Goal: Task Accomplishment & Management: Manage account settings

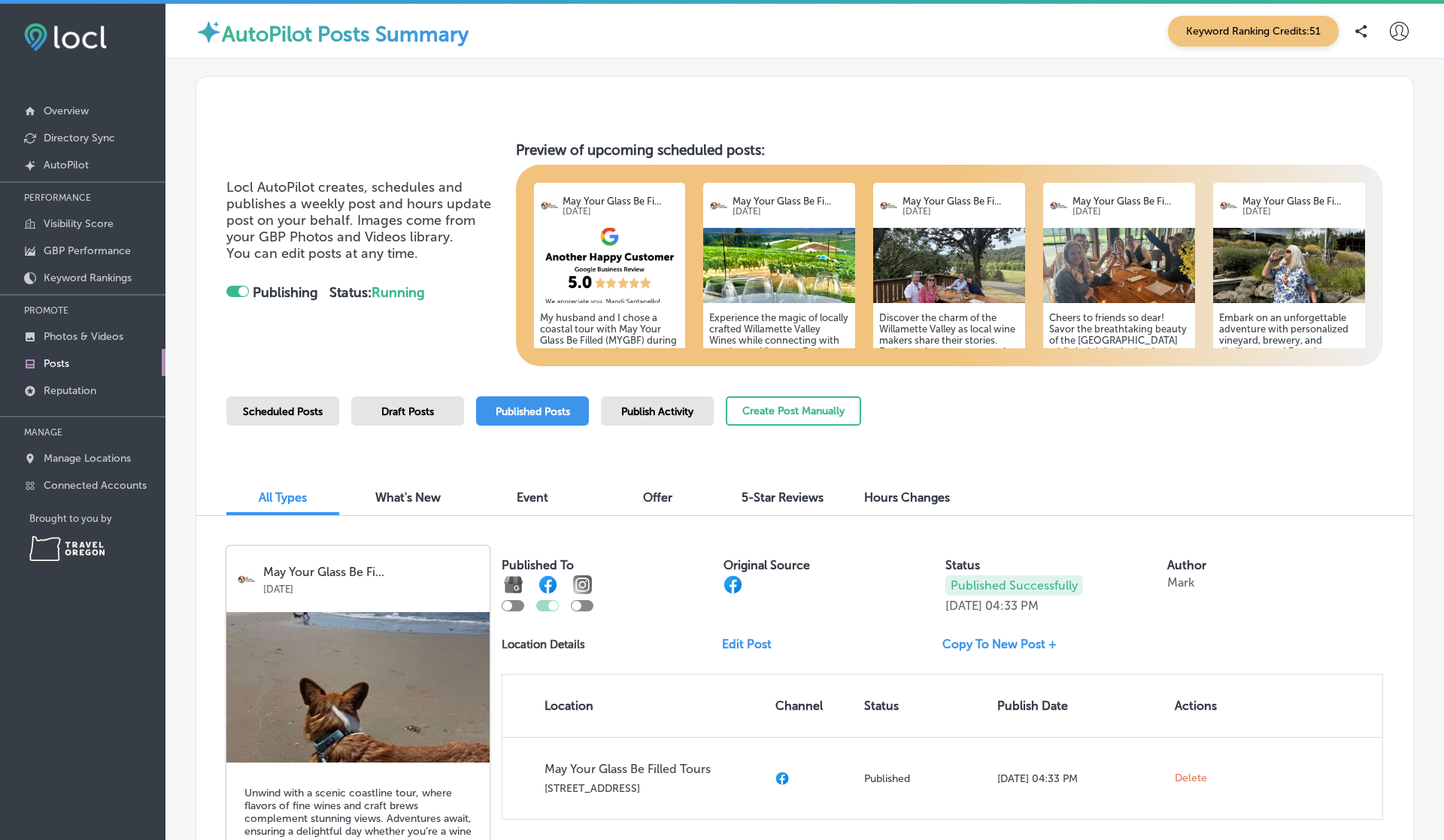
scroll to position [1894, 0]
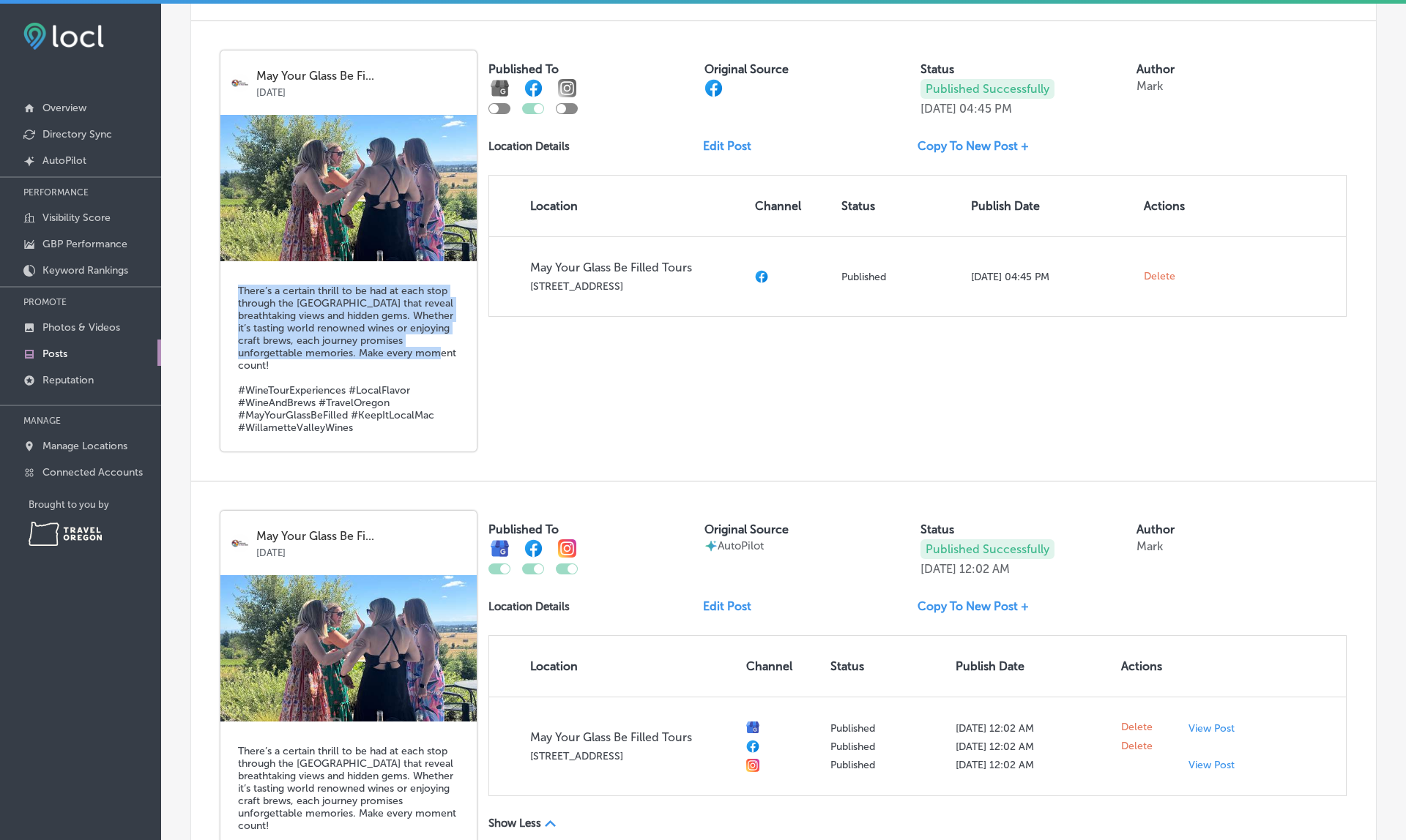
drag, startPoint x: 238, startPoint y: 288, endPoint x: 439, endPoint y: 346, distance: 209.2
click at [439, 346] on h5 "There’s a certain thrill to be had at each stop through the Willamette Valley t…" at bounding box center [348, 359] width 221 height 149
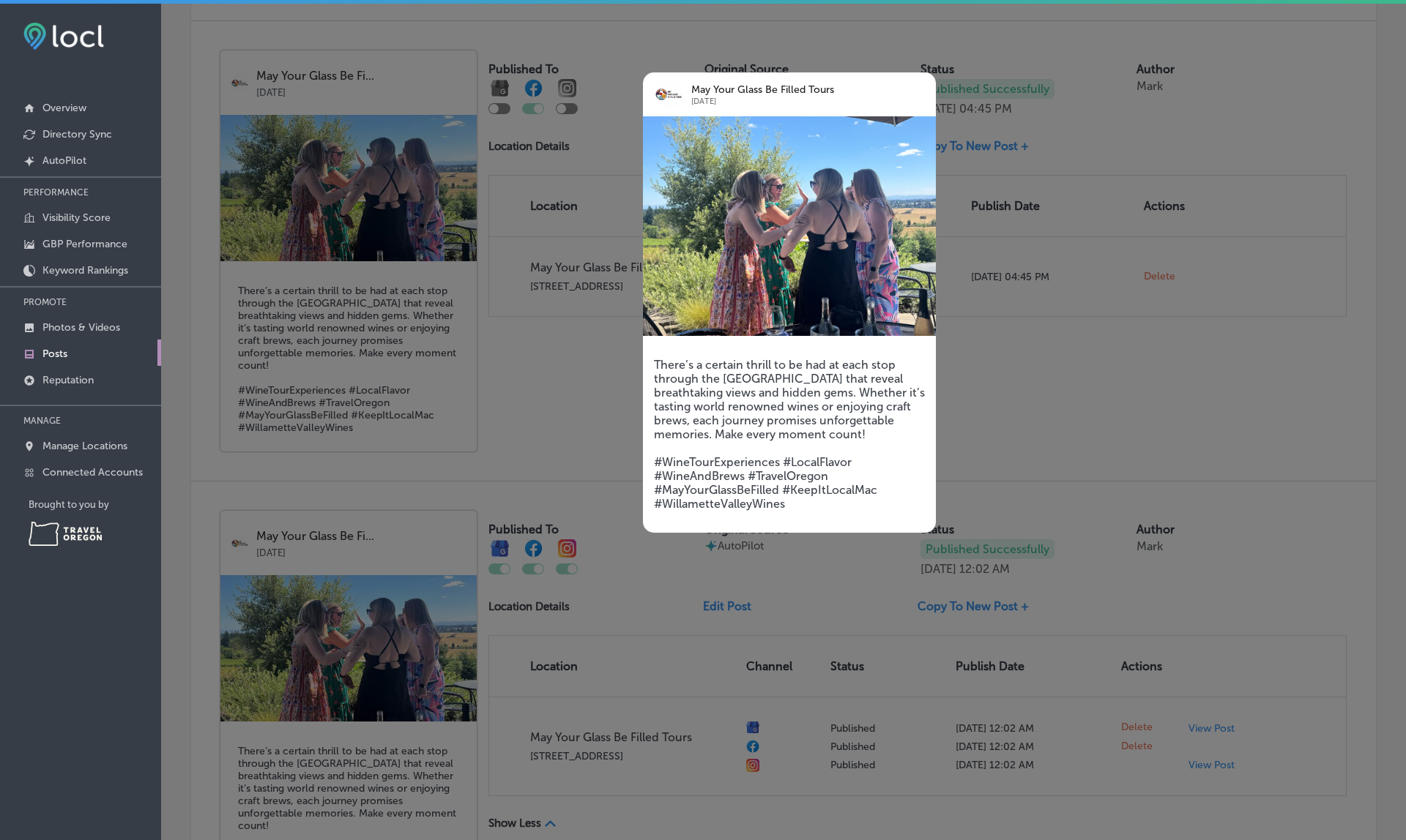
click at [579, 381] on div at bounding box center [703, 420] width 1406 height 840
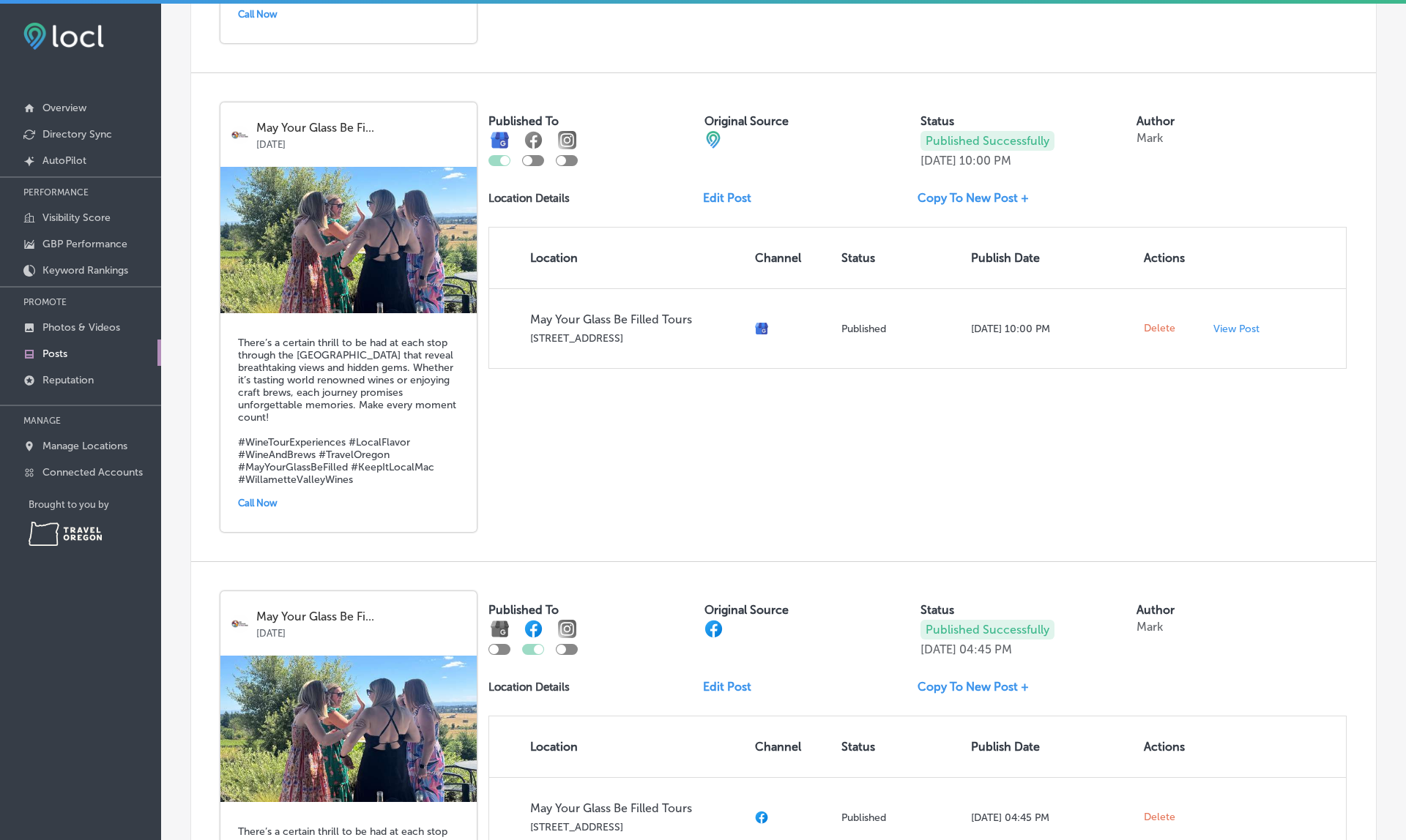
scroll to position [1300, 0]
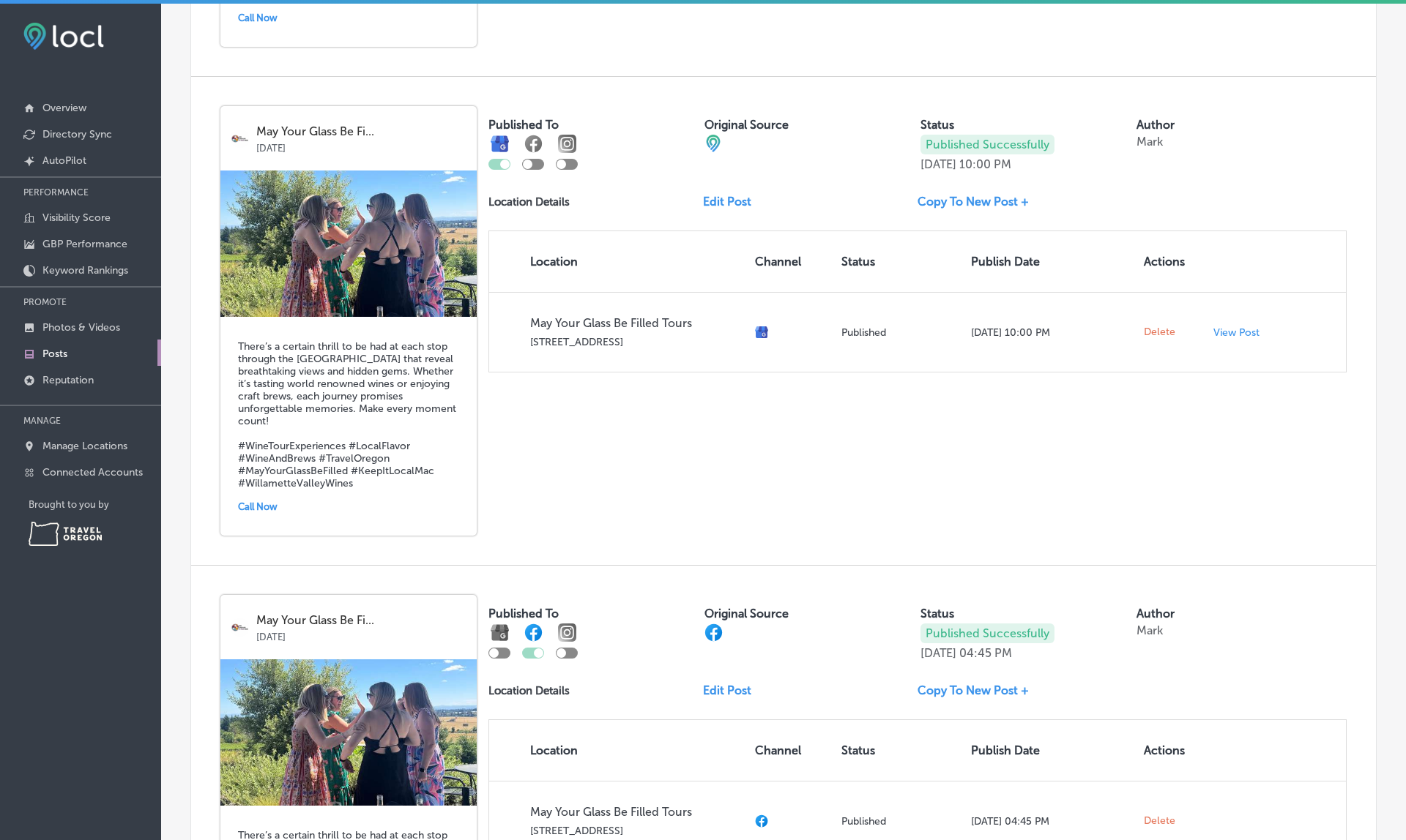
click at [637, 455] on div "May Your Glass Be Fi... Sep 27, 2025 There’s a certain thrill to be had at each…" at bounding box center [784, 321] width 1185 height 488
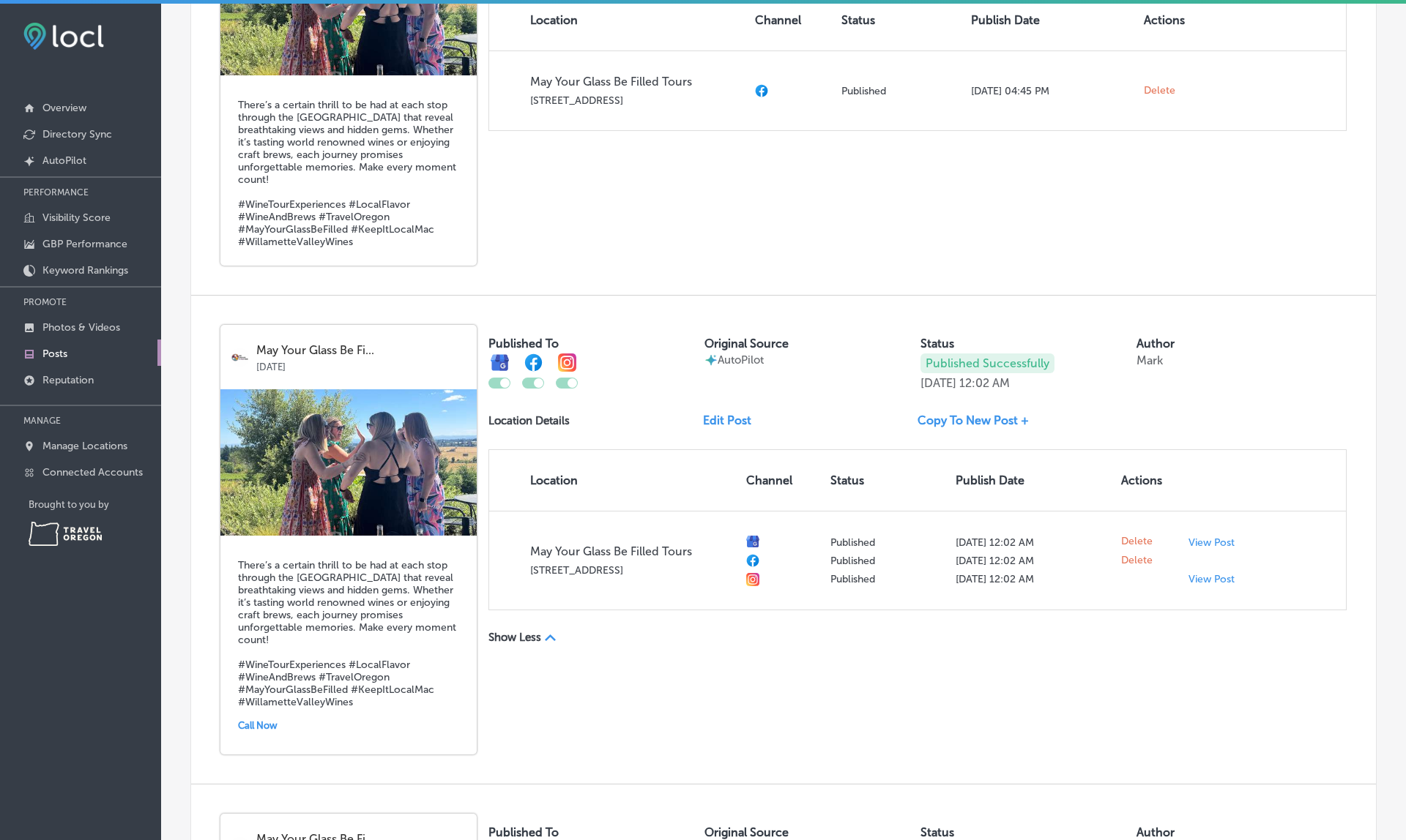
scroll to position [2048, 0]
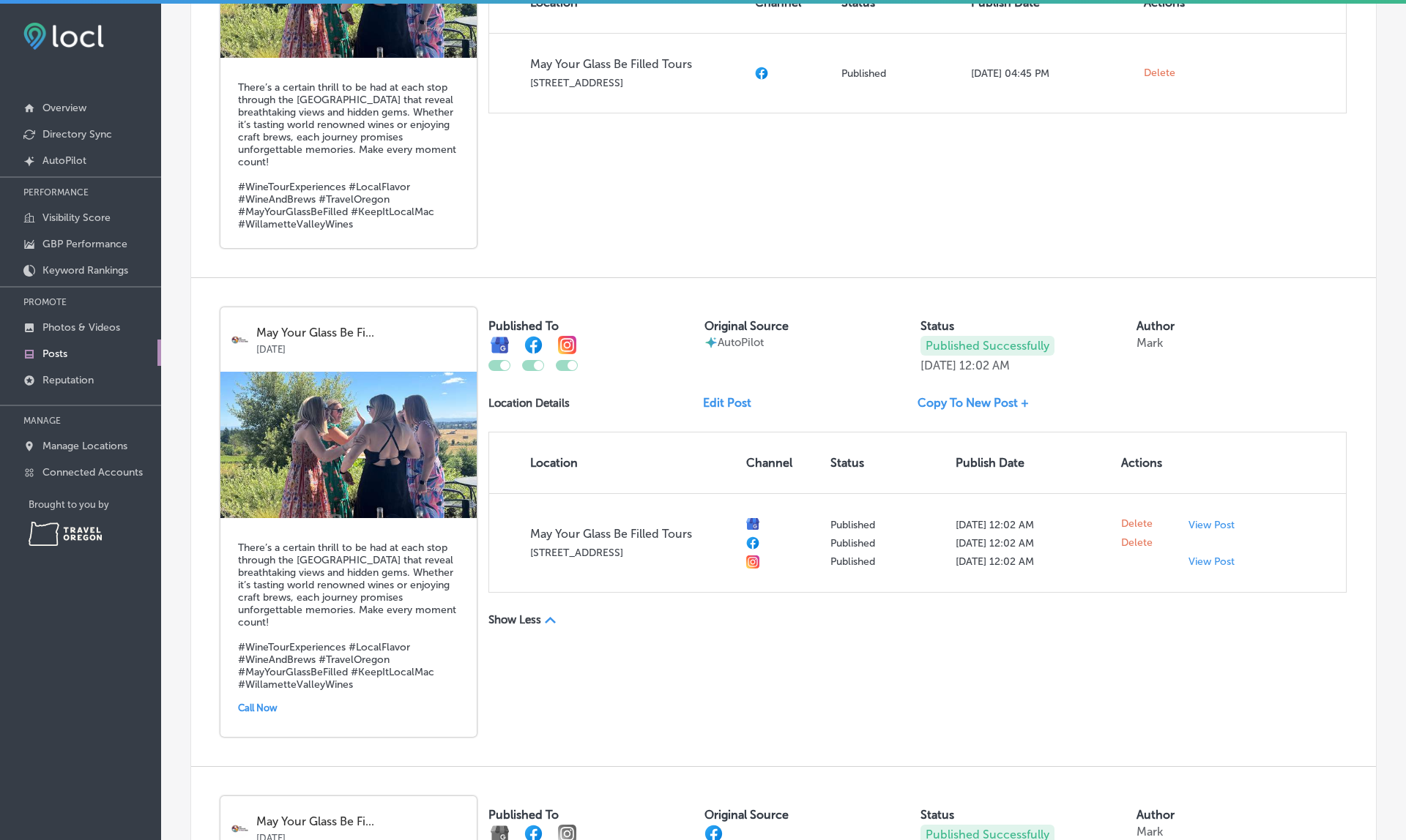
drag, startPoint x: 917, startPoint y: 364, endPoint x: 1064, endPoint y: 369, distance: 147.1
click at [1064, 369] on div "Published To Original Source AutoPilot Status Published Successfully Sep 27, 20…" at bounding box center [917, 340] width 858 height 65
drag, startPoint x: 987, startPoint y: 364, endPoint x: 1047, endPoint y: 363, distance: 60.0
click at [1047, 363] on div "Published Successfully Sep 27, 2025 12:02 AM" at bounding box center [1025, 354] width 210 height 37
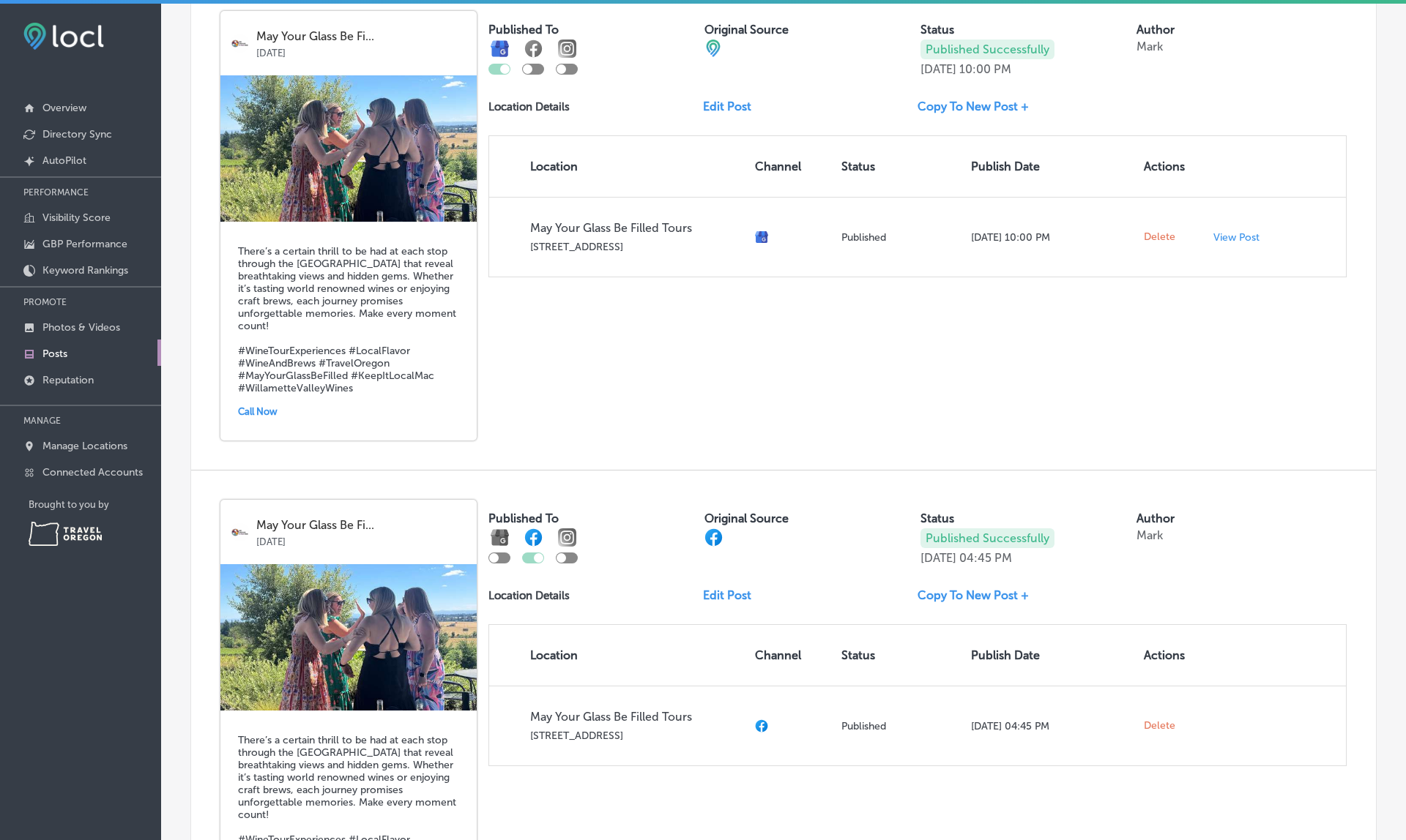
scroll to position [1375, 0]
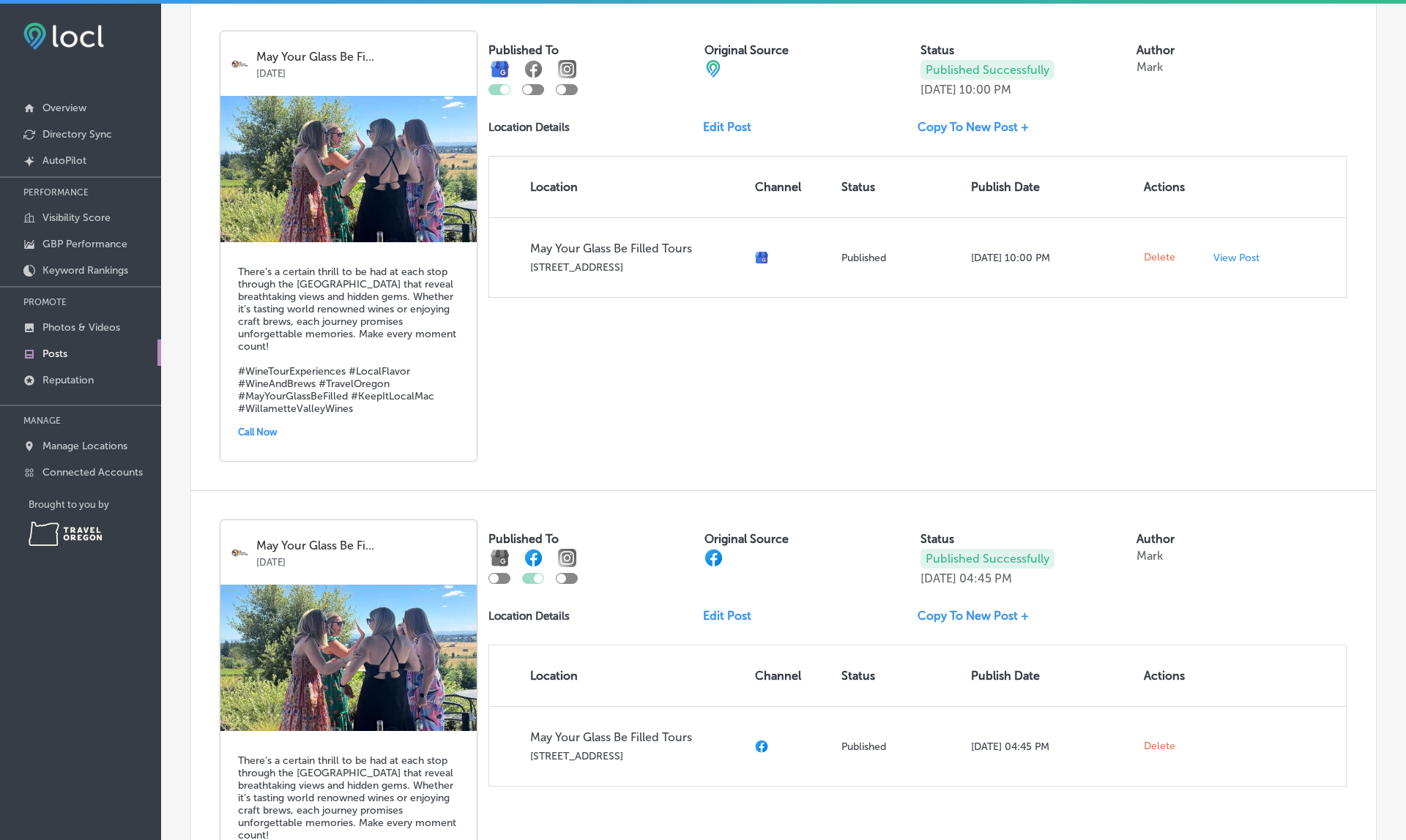
drag, startPoint x: 923, startPoint y: 87, endPoint x: 1080, endPoint y: 85, distance: 157.0
click at [1080, 85] on div "Published Successfully Sep 27, 2025 10:00 PM" at bounding box center [1025, 78] width 210 height 37
click at [1011, 85] on p "10:00 PM" at bounding box center [985, 90] width 52 height 14
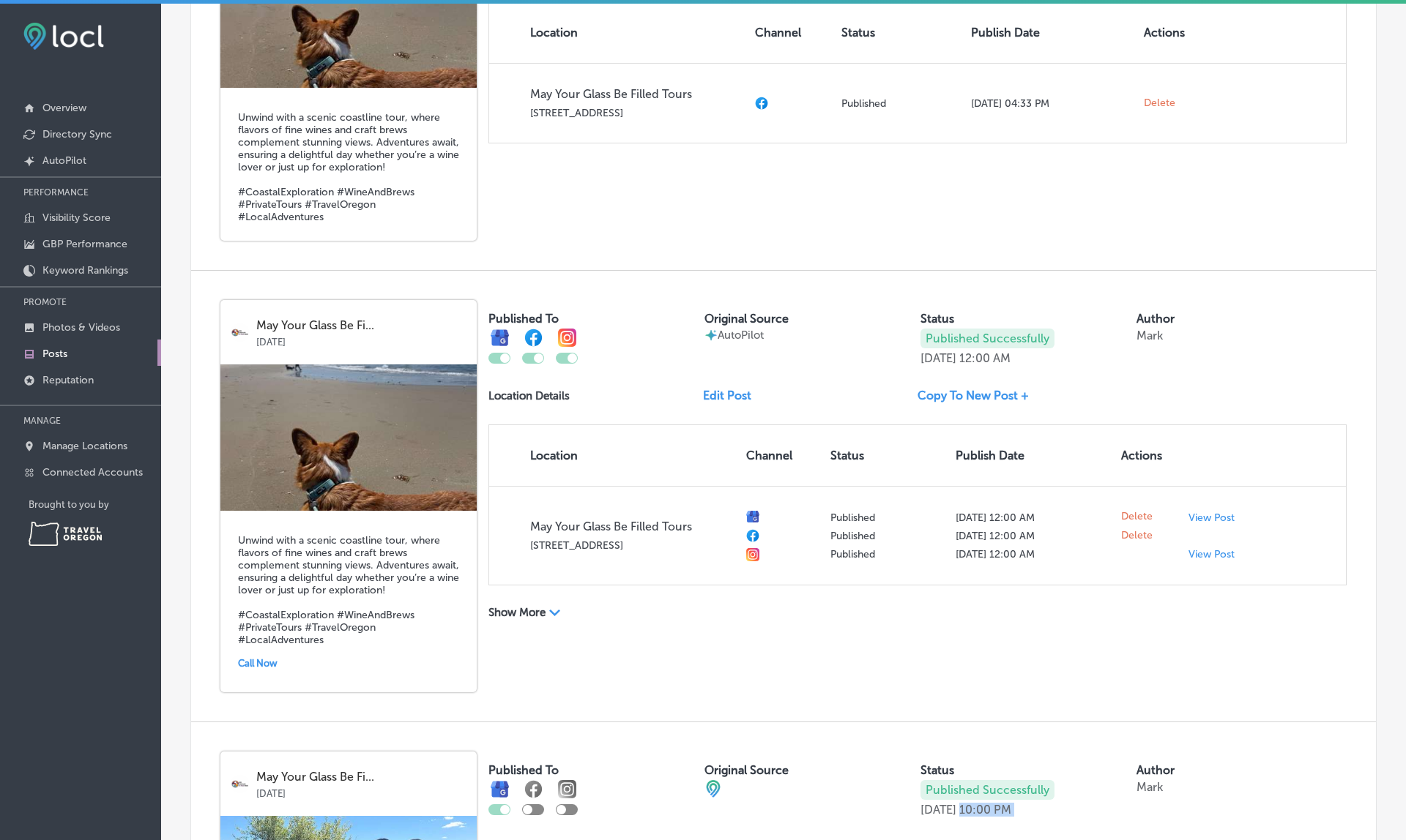
scroll to position [637, 0]
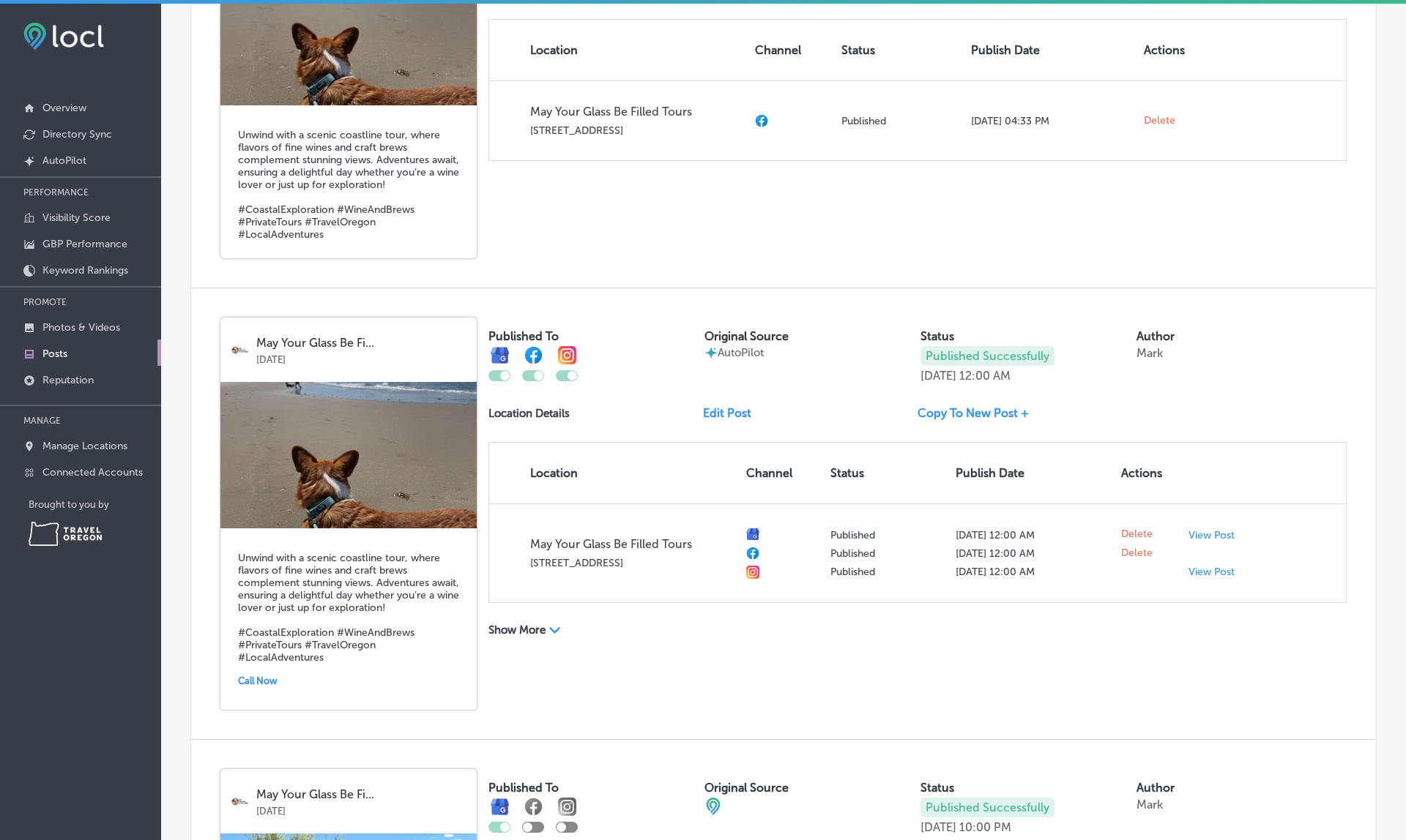
drag, startPoint x: 921, startPoint y: 371, endPoint x: 1070, endPoint y: 373, distance: 149.0
click at [1070, 373] on div "Published Successfully Oct 04, 2025 12:00 AM" at bounding box center [1025, 364] width 210 height 37
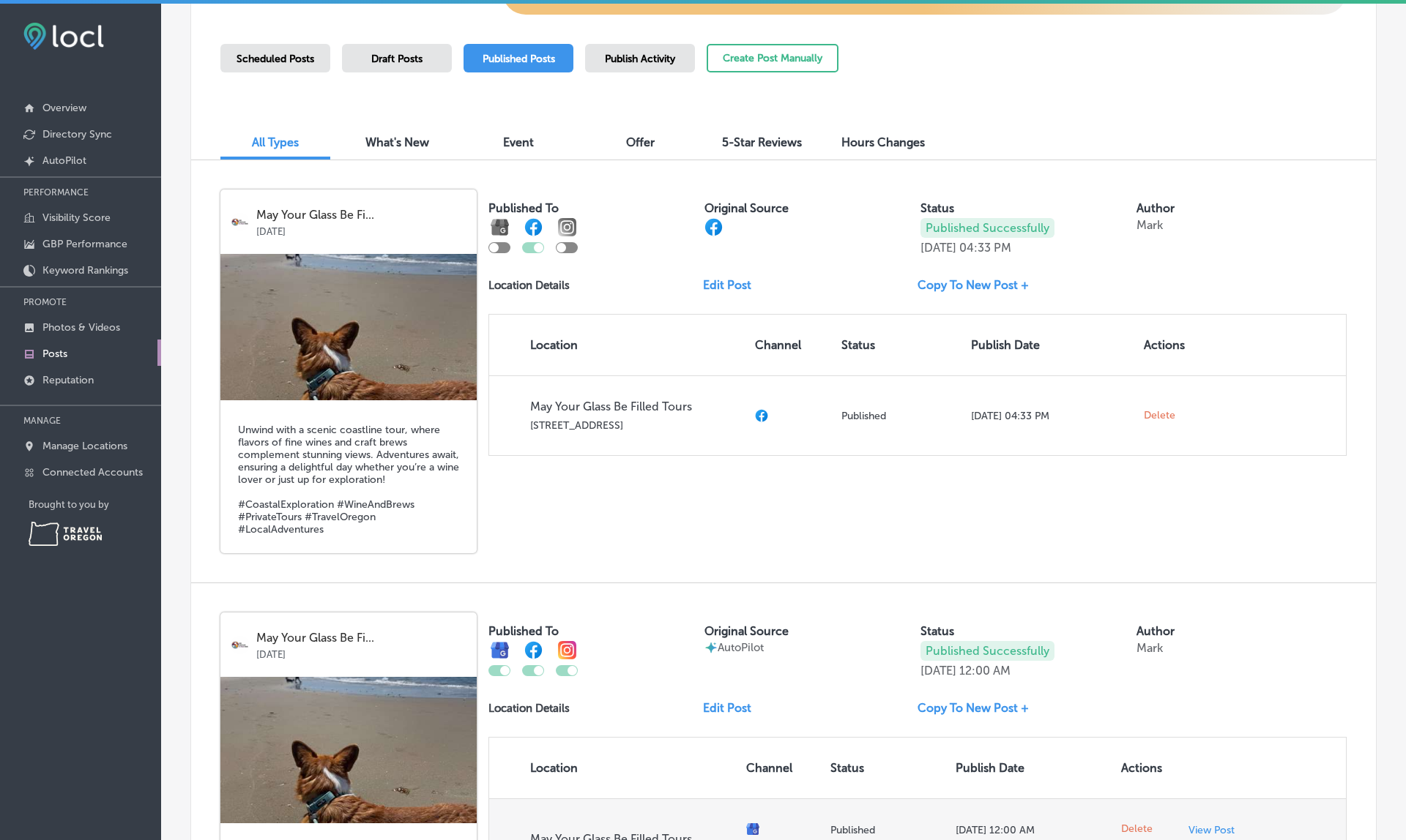
scroll to position [339, 0]
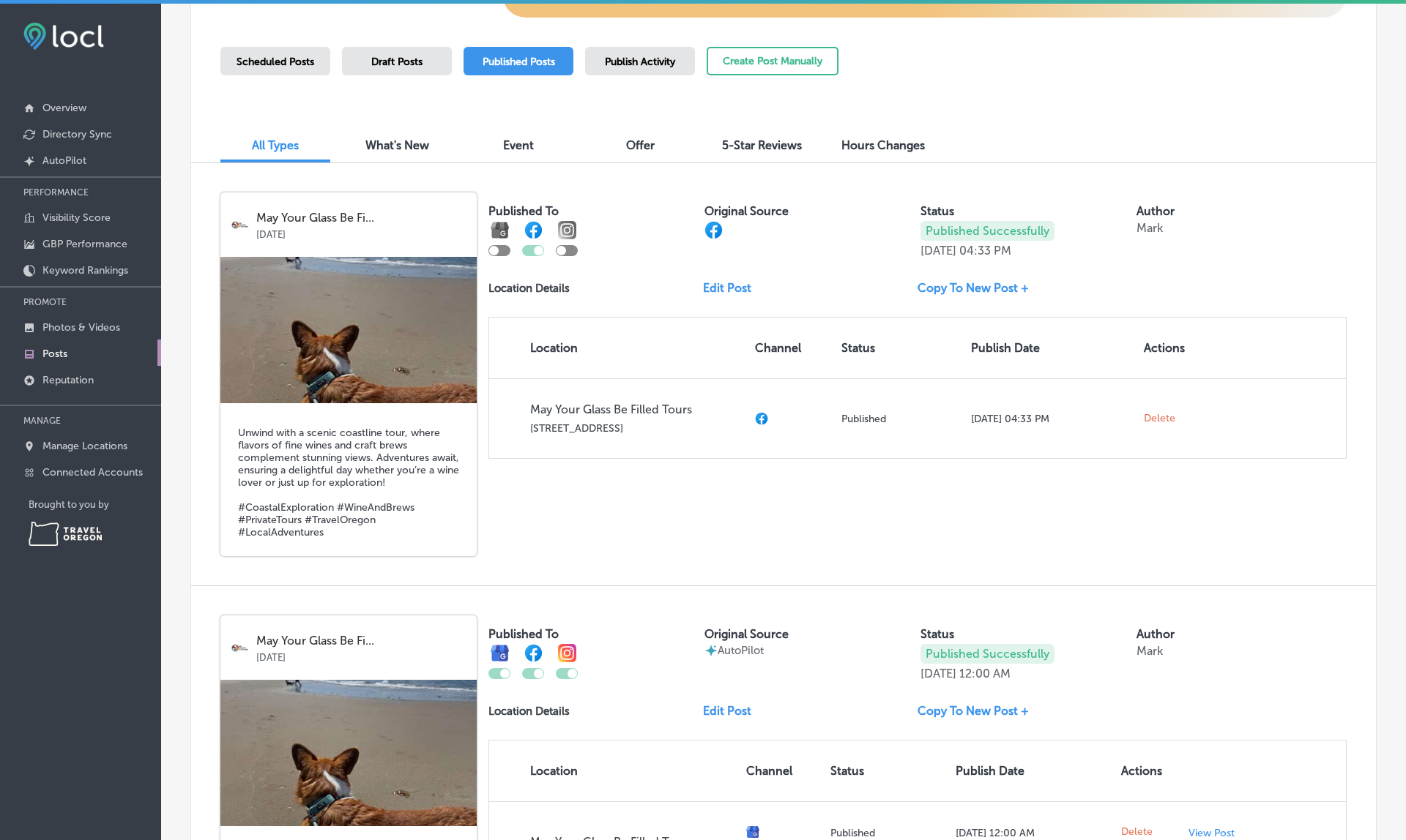
drag, startPoint x: 978, startPoint y: 249, endPoint x: 1059, endPoint y: 249, distance: 81.0
click at [1059, 249] on div "Published Successfully Oct 04, 2025 04:33 PM" at bounding box center [1025, 239] width 210 height 37
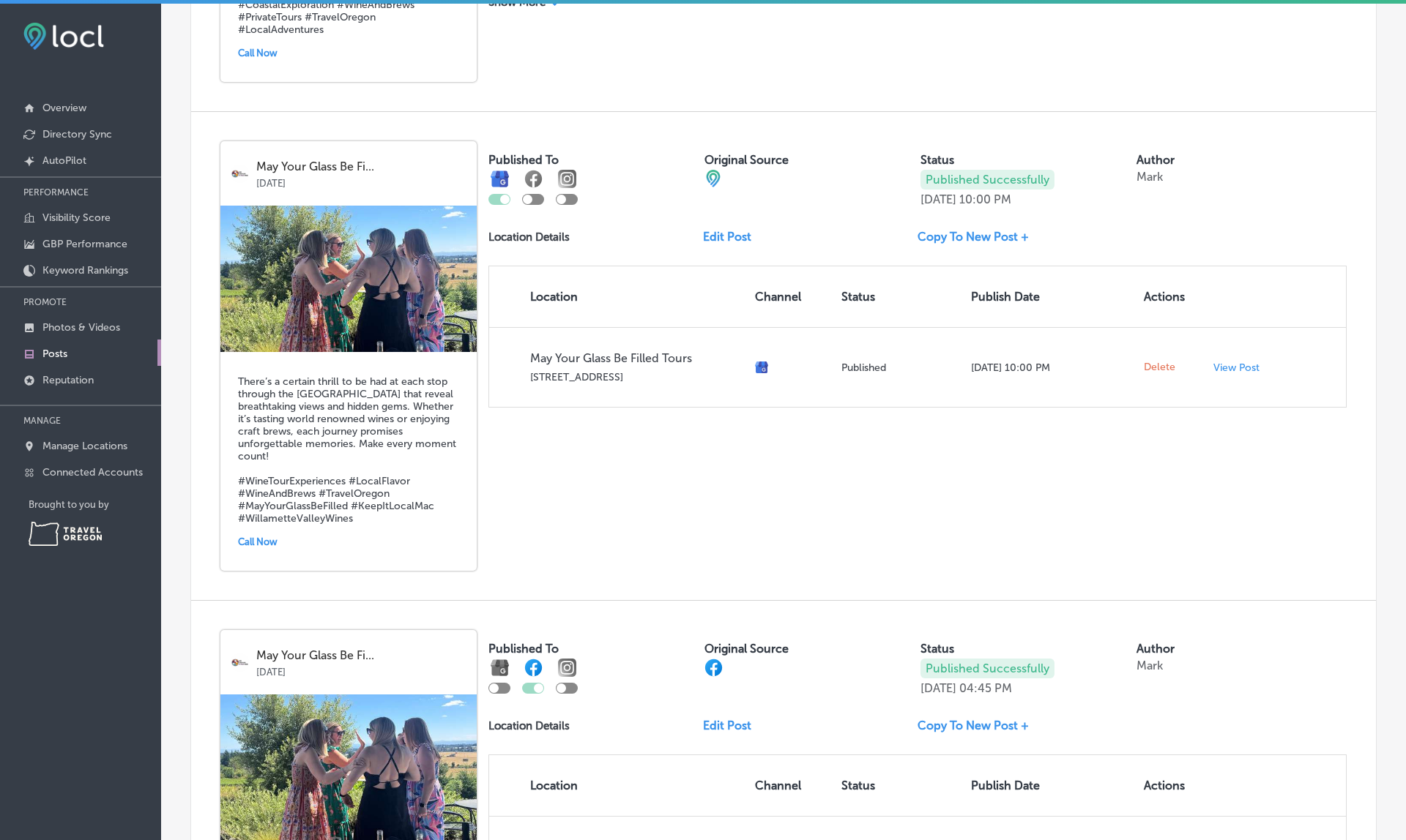
scroll to position [1266, 0]
drag, startPoint x: 965, startPoint y: 689, endPoint x: 1049, endPoint y: 689, distance: 84.0
click at [1049, 689] on div "Published Successfully Sep 27, 2025 04:45 PM" at bounding box center [1025, 676] width 210 height 37
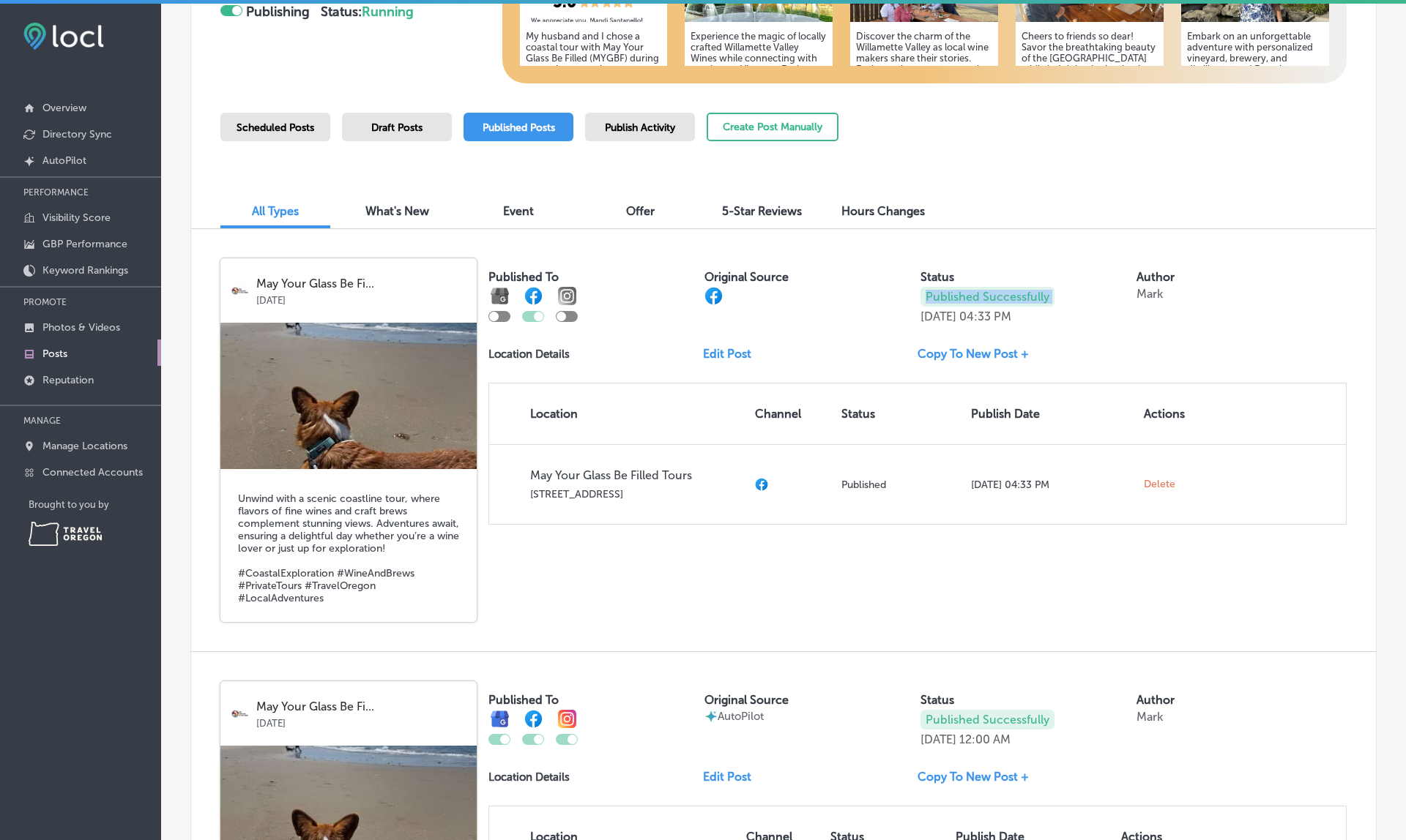
scroll to position [242, 0]
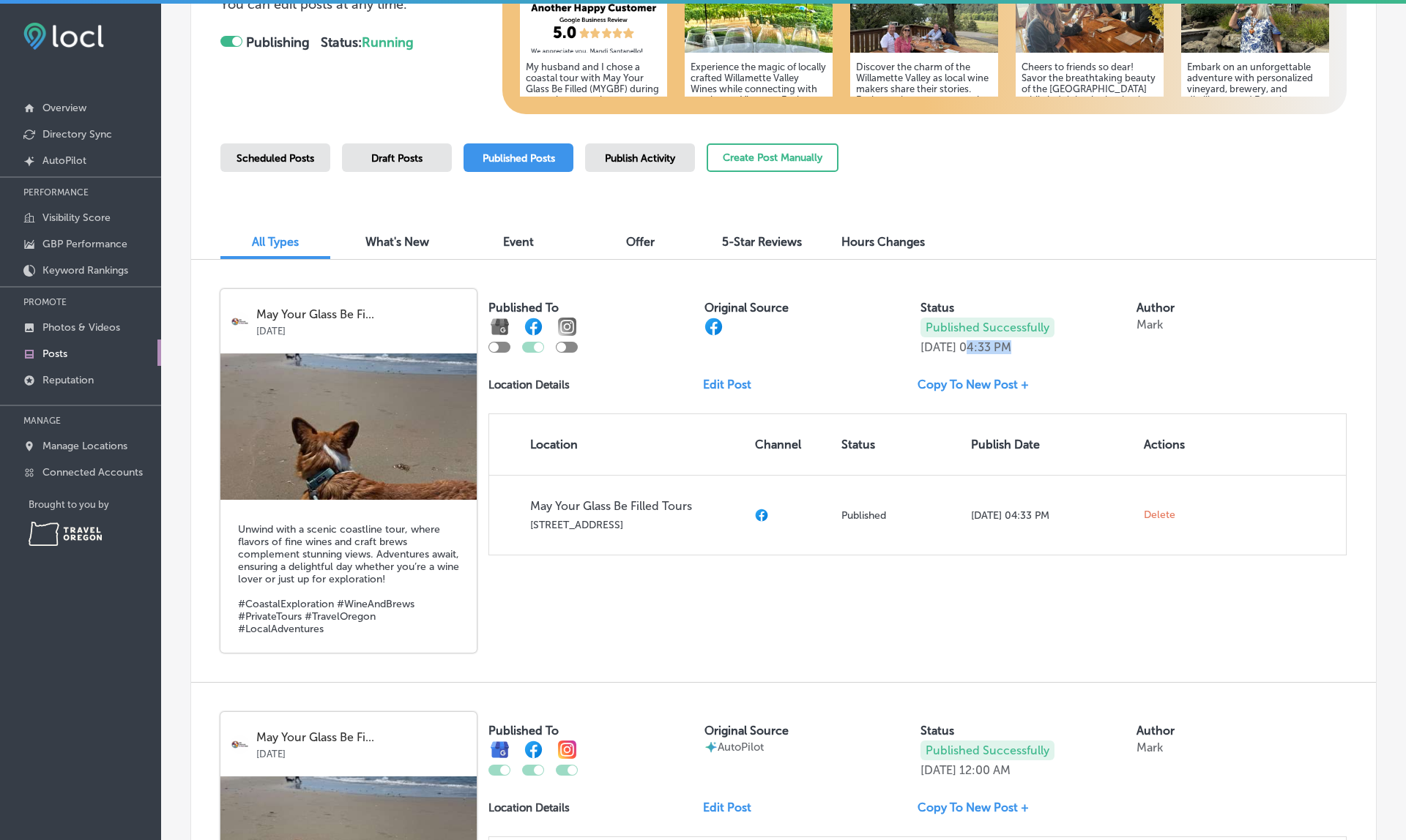
drag, startPoint x: 998, startPoint y: 342, endPoint x: 1047, endPoint y: 341, distance: 49.0
click at [1047, 341] on div "Published Successfully Oct 04, 2025 04:33 PM" at bounding box center [1025, 336] width 210 height 37
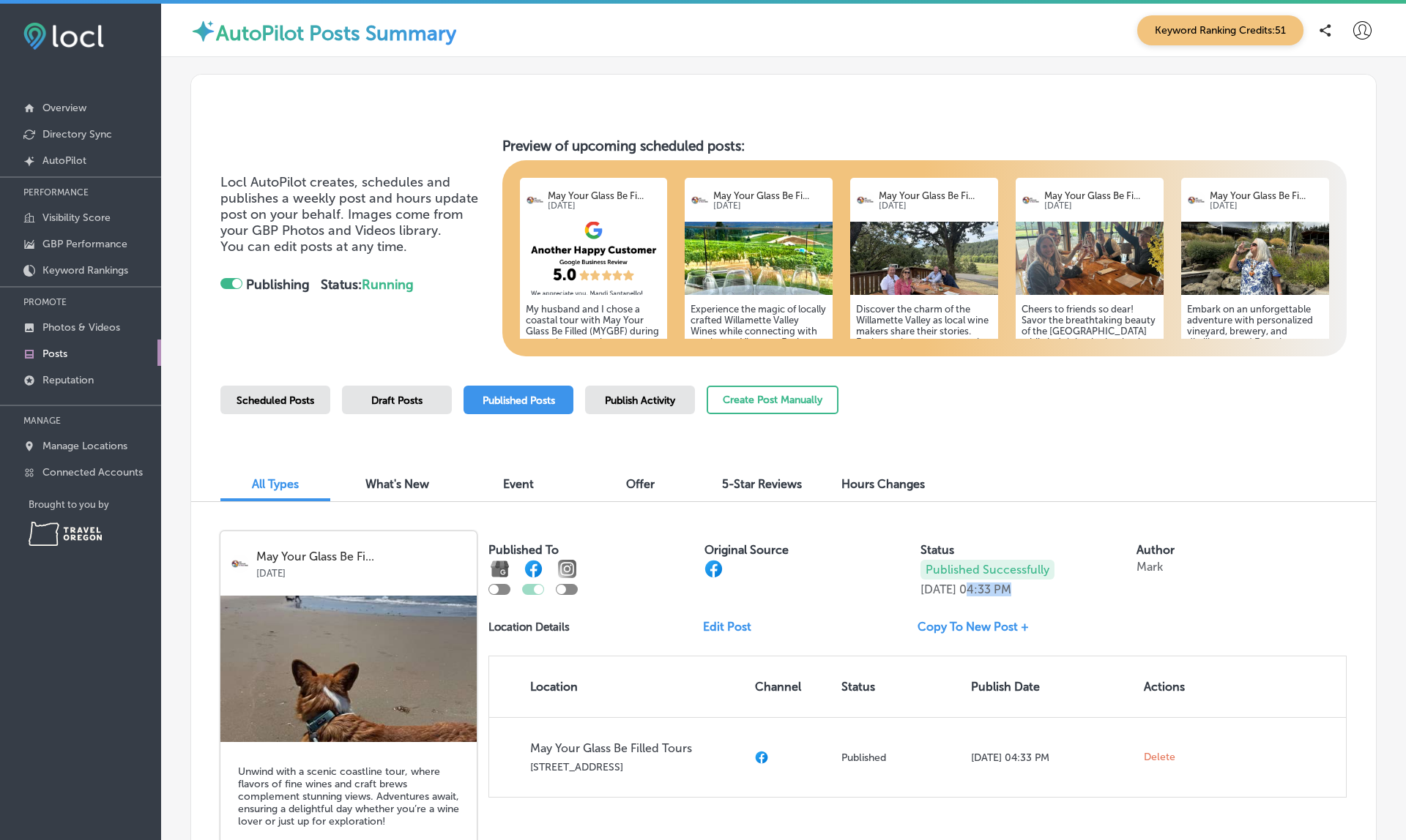
scroll to position [0, 0]
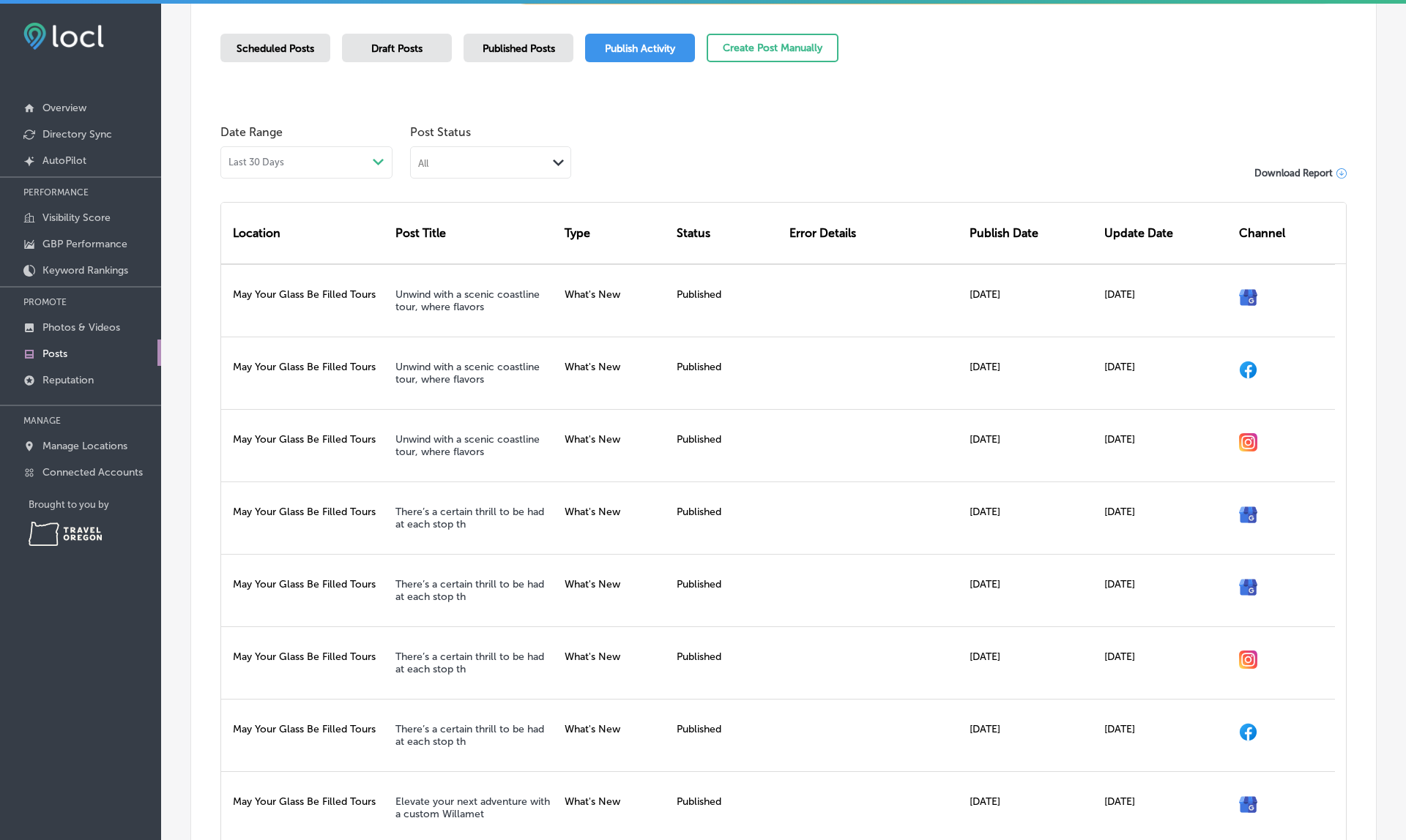
scroll to position [344, 0]
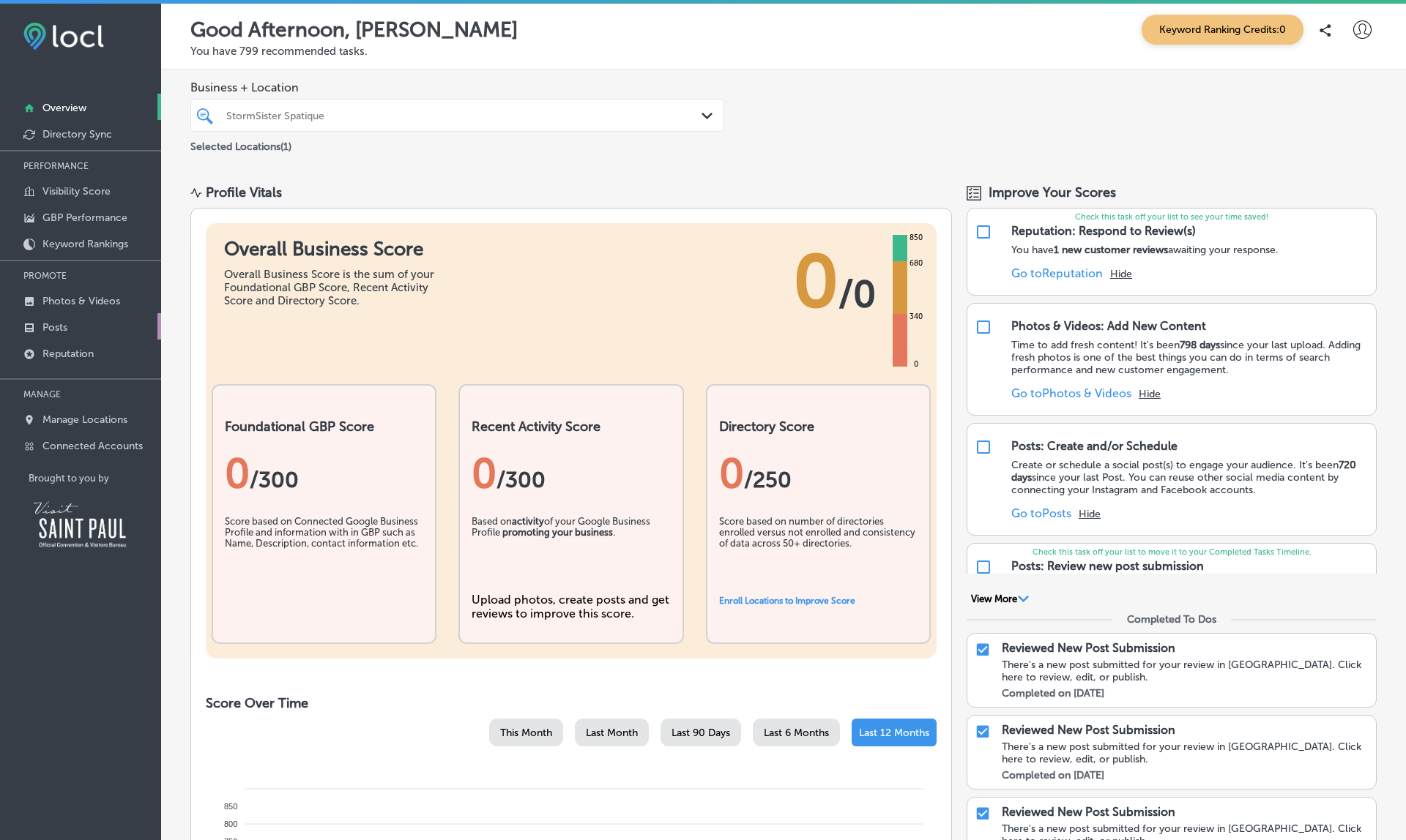
click at [68, 325] on p "Posts" at bounding box center [55, 328] width 25 height 13
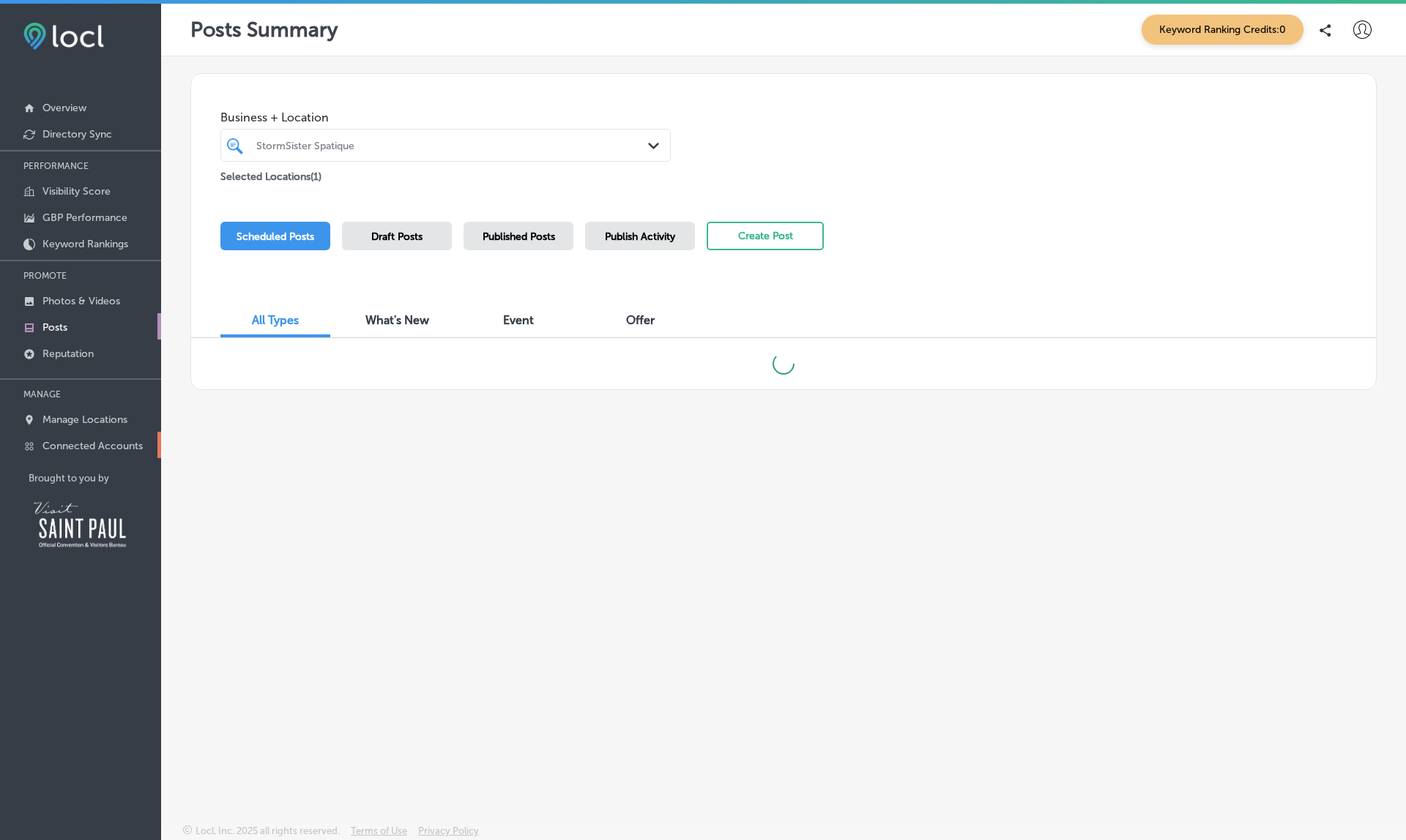
click at [92, 450] on p "Connected Accounts" at bounding box center [93, 446] width 101 height 13
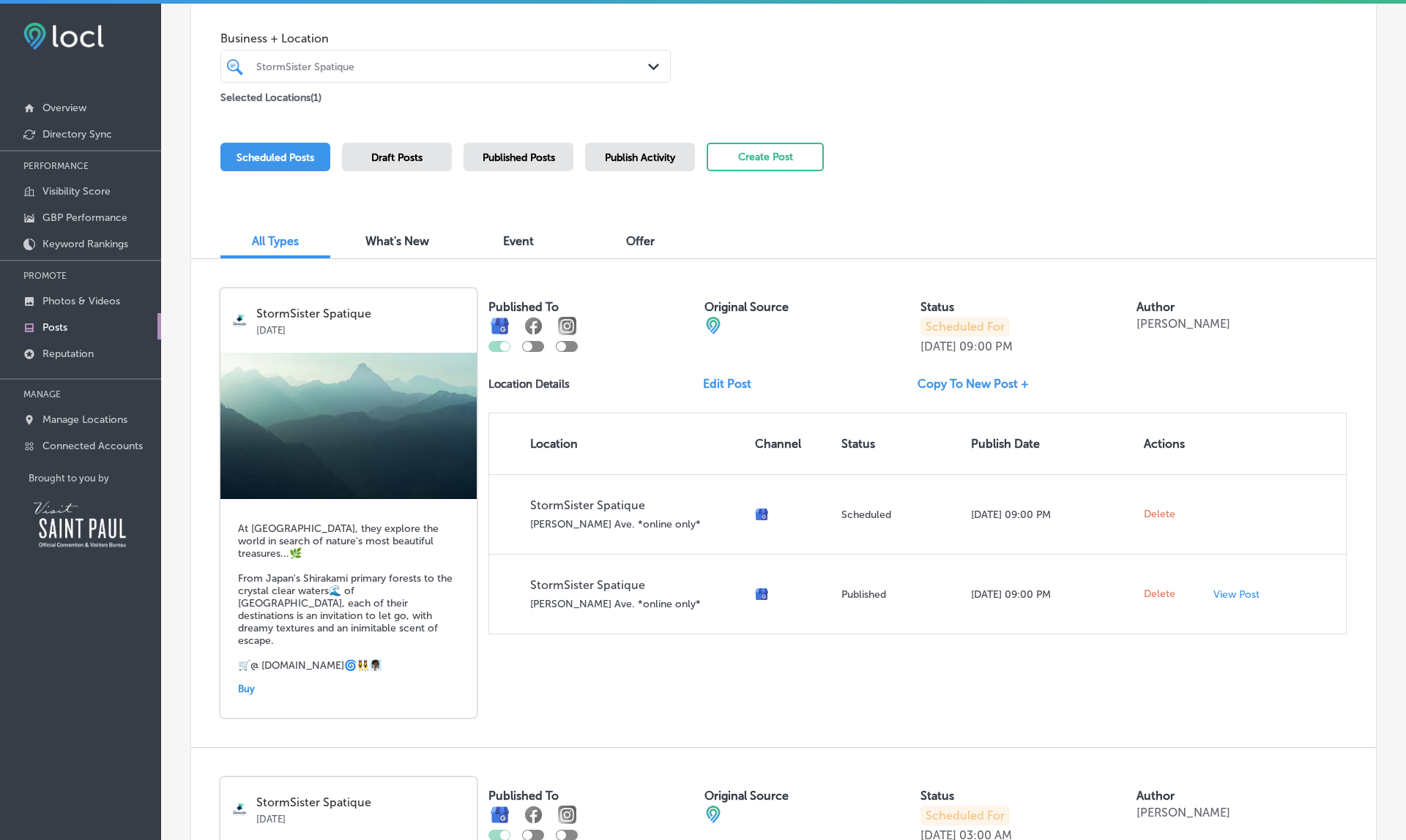
scroll to position [87, 0]
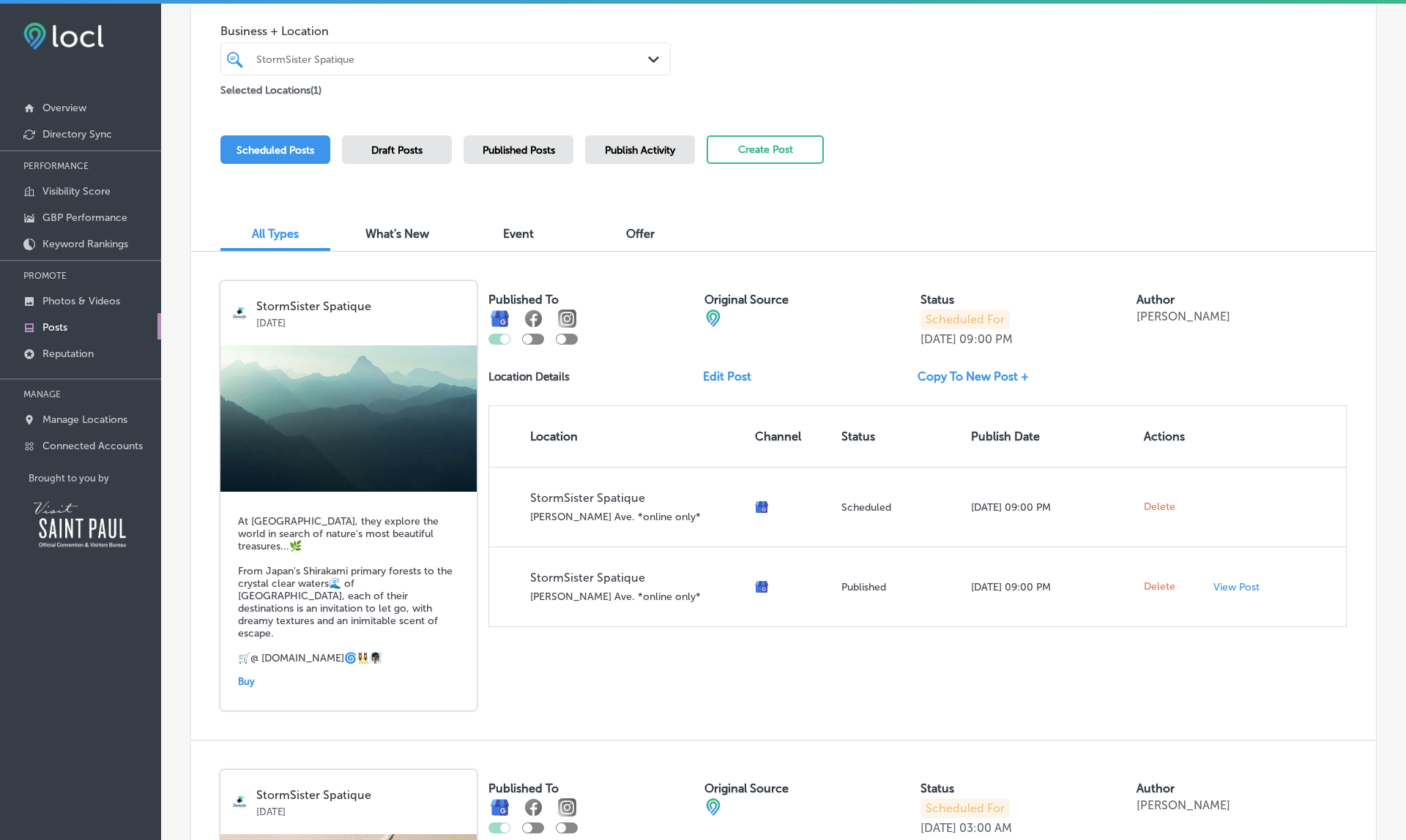
click at [627, 150] on span "Publish Activity" at bounding box center [640, 150] width 70 height 13
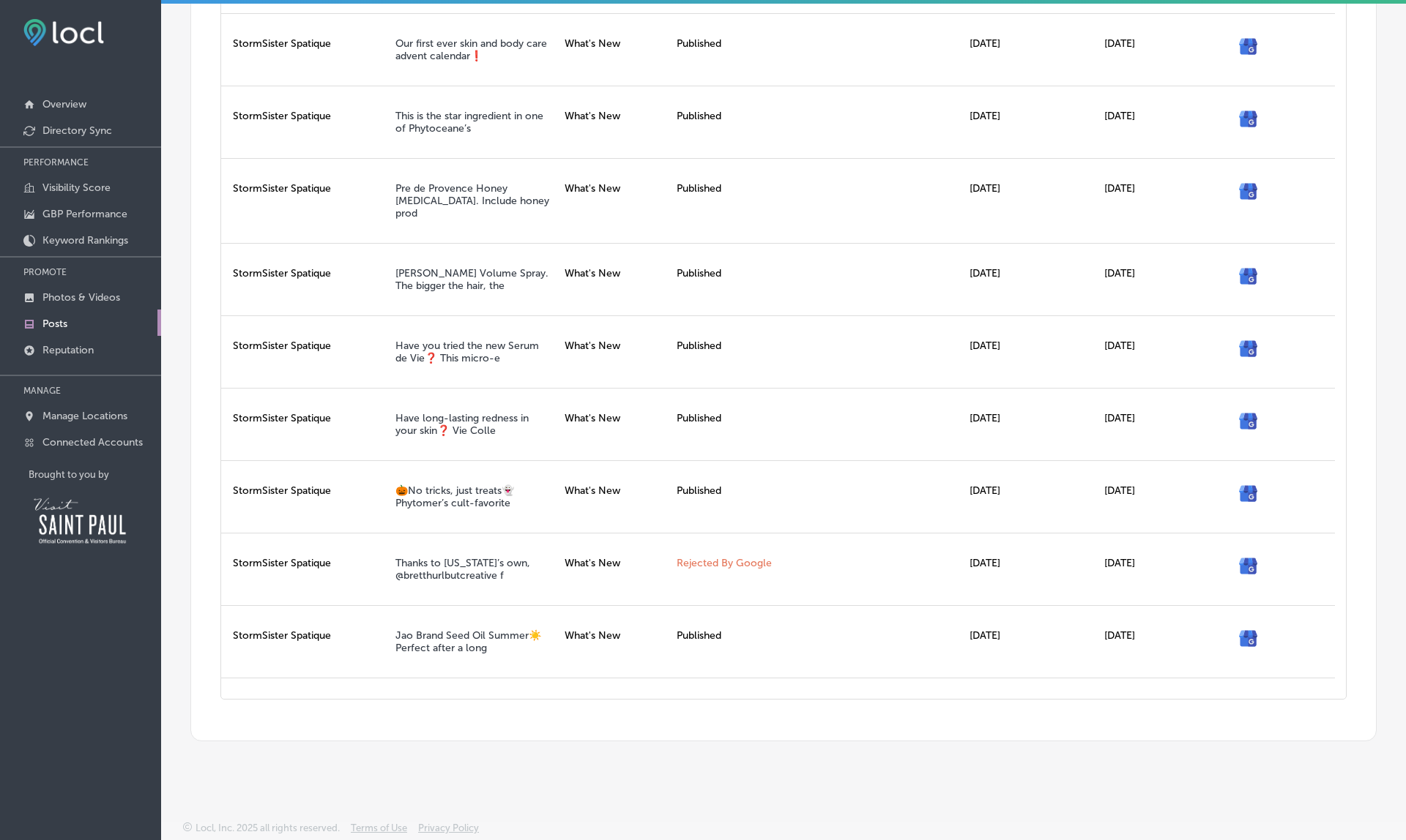
scroll to position [1133, 0]
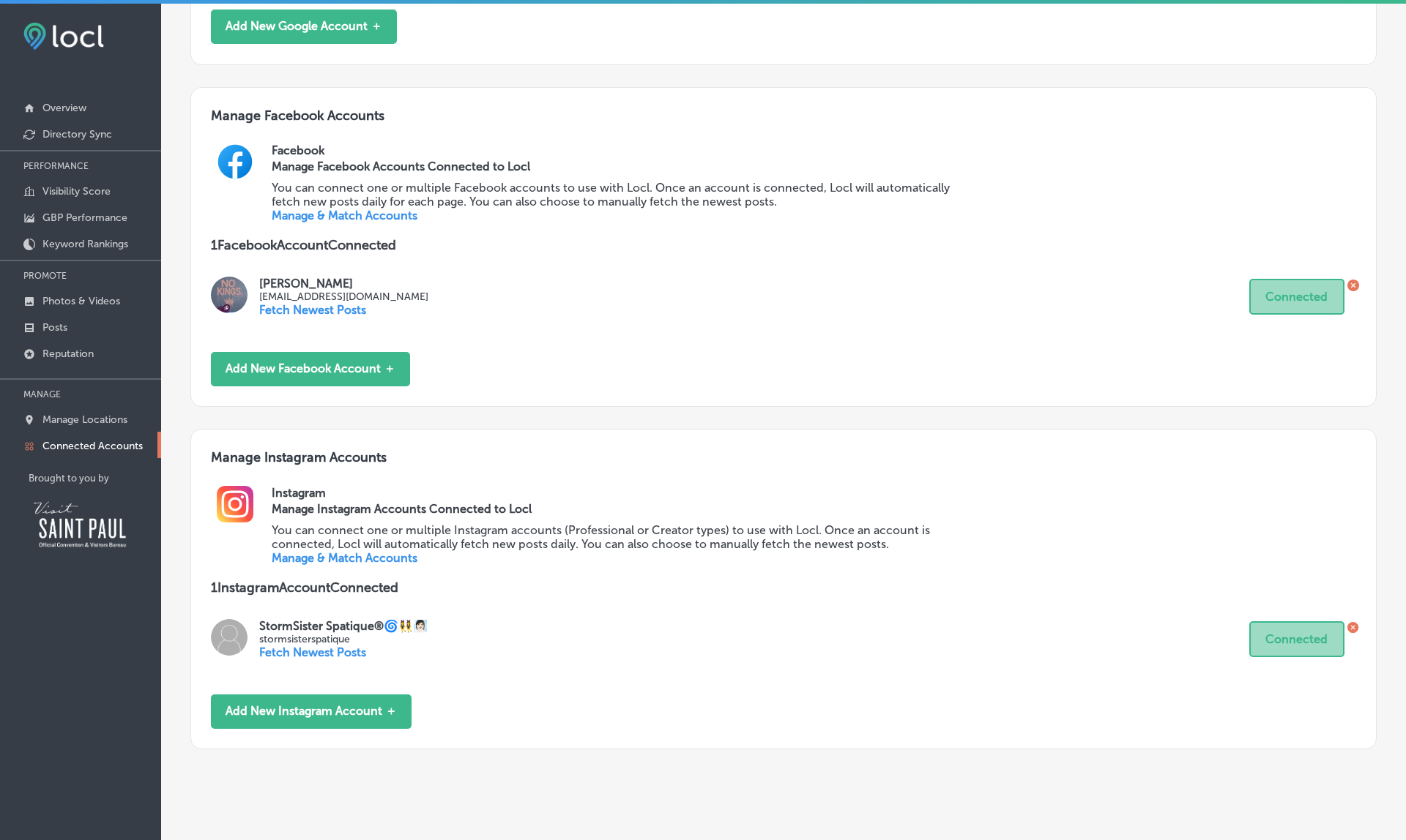
scroll to position [439, 0]
click at [370, 209] on link "Manage & Match Accounts" at bounding box center [344, 216] width 146 height 14
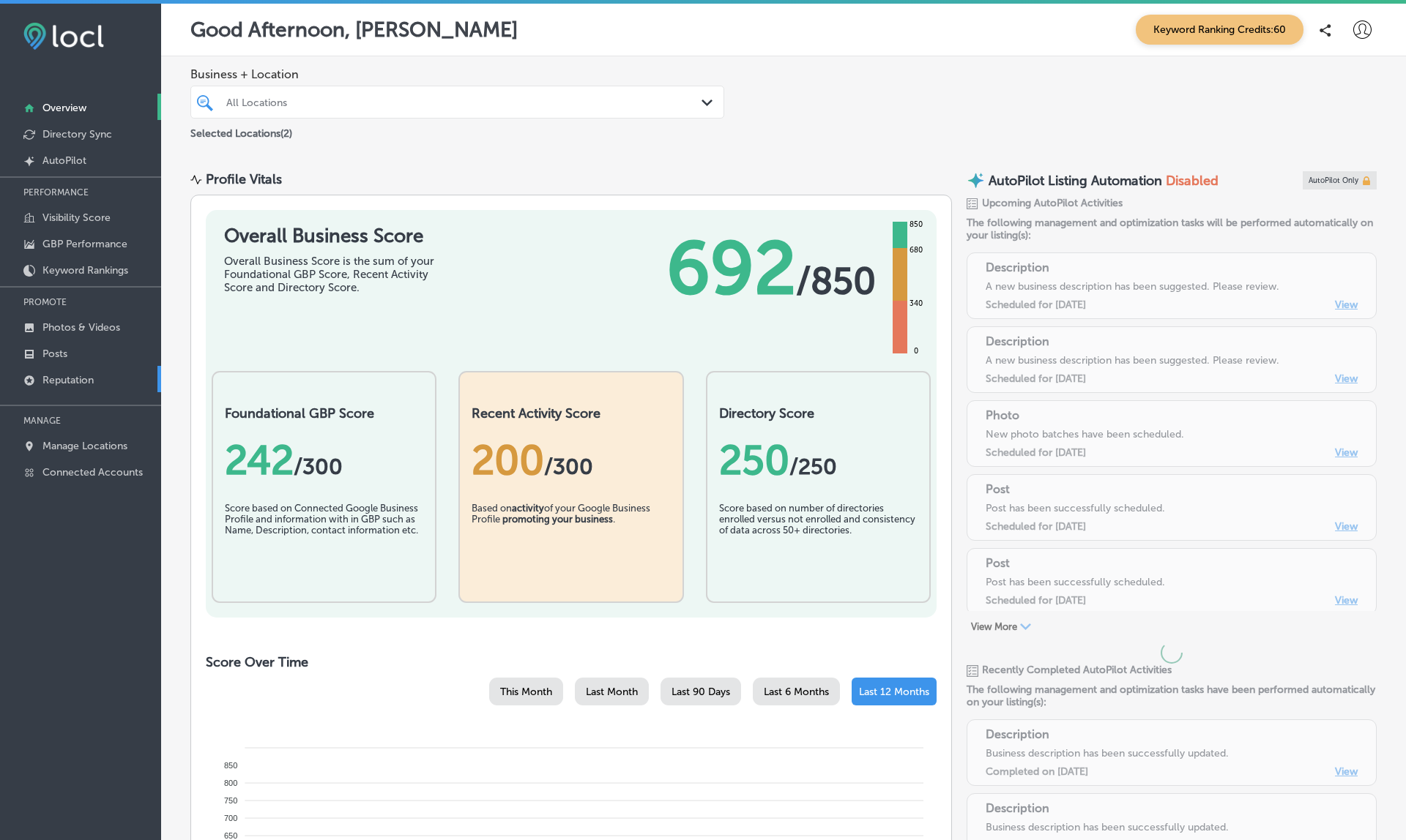
click at [72, 384] on p "Reputation" at bounding box center [68, 381] width 51 height 13
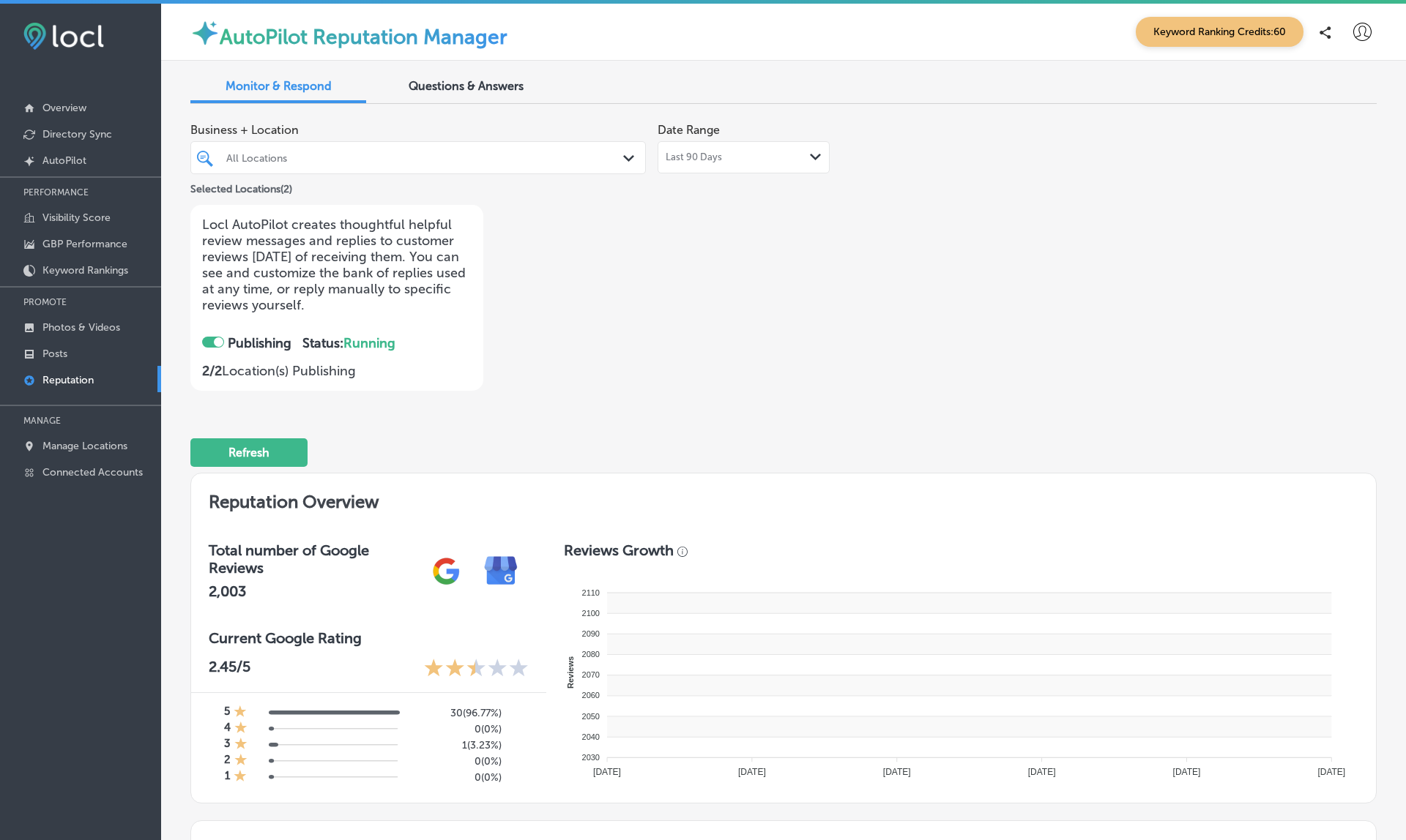
checkbox input "true"
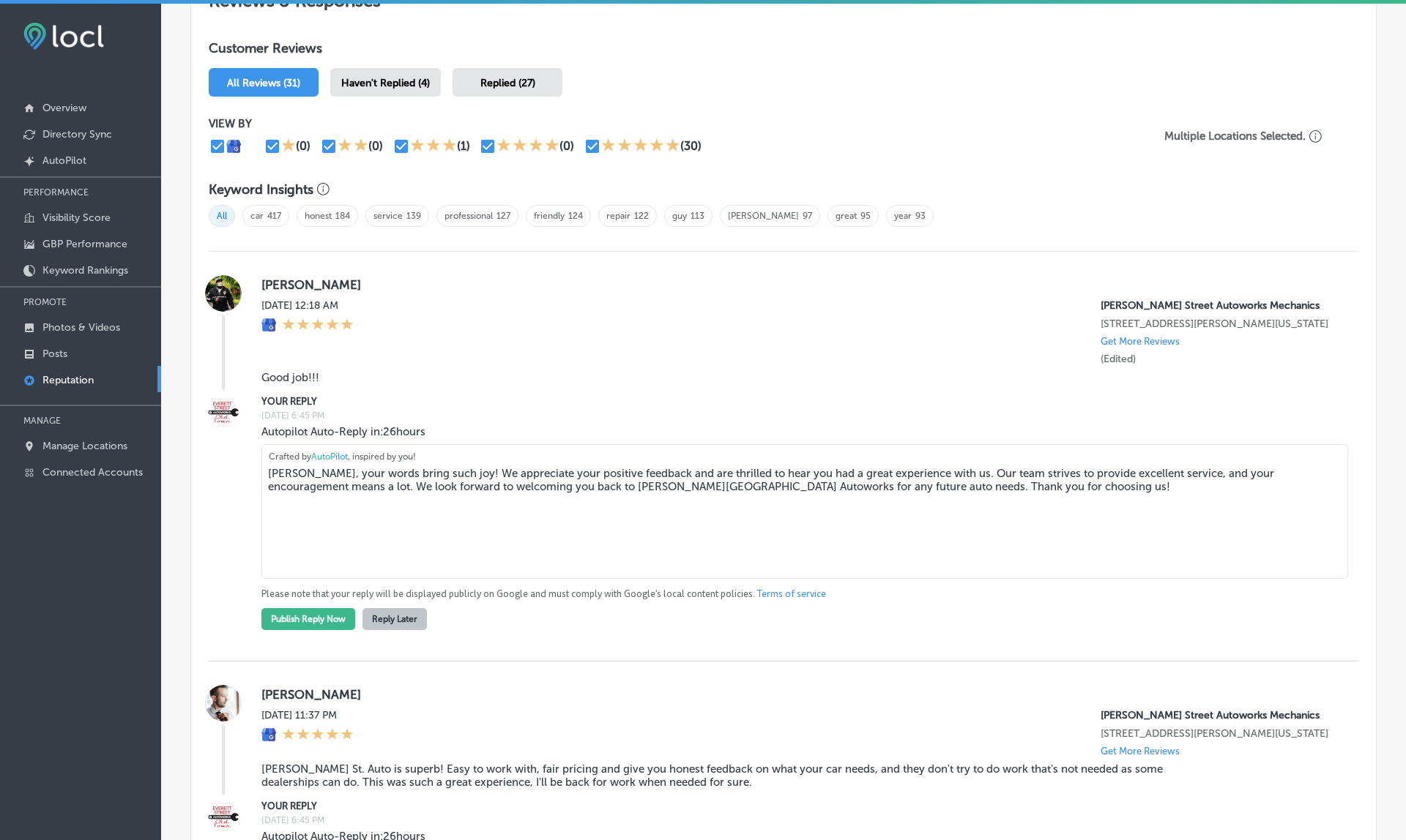
scroll to position [848, 0]
click at [408, 79] on span "Haven't Replied (4)" at bounding box center [386, 85] width 89 height 13
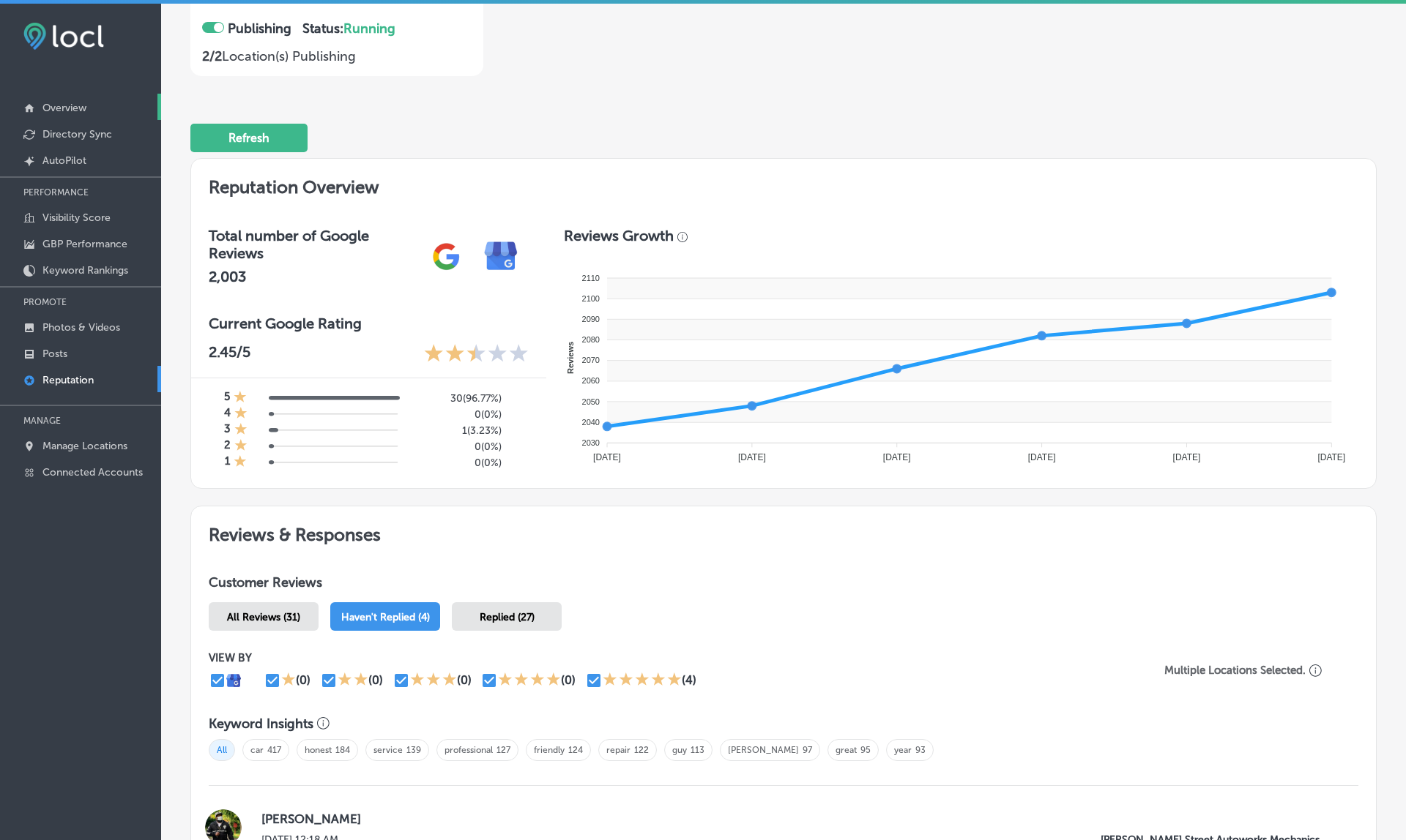
scroll to position [317, 0]
